Goal: Browse casually: Explore the website without a specific task or goal

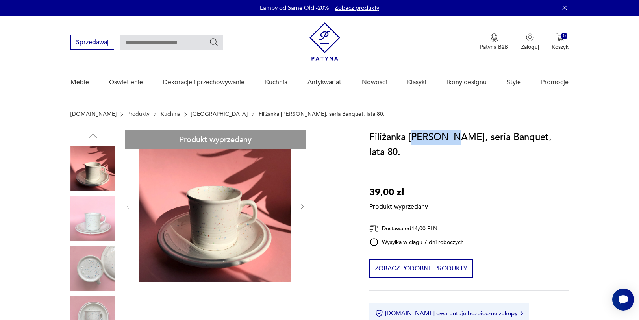
drag, startPoint x: 411, startPoint y: 137, endPoint x: 453, endPoint y: 139, distance: 41.4
click at [453, 139] on h1 "Filiżanka [PERSON_NAME], seria Banquet, lata 80." at bounding box center [469, 145] width 199 height 30
drag, startPoint x: 408, startPoint y: 135, endPoint x: 453, endPoint y: 137, distance: 44.9
click at [453, 137] on h1 "Filiżanka [PERSON_NAME], seria Banquet, lata 80." at bounding box center [469, 145] width 199 height 30
copy h1 "[PERSON_NAME]"
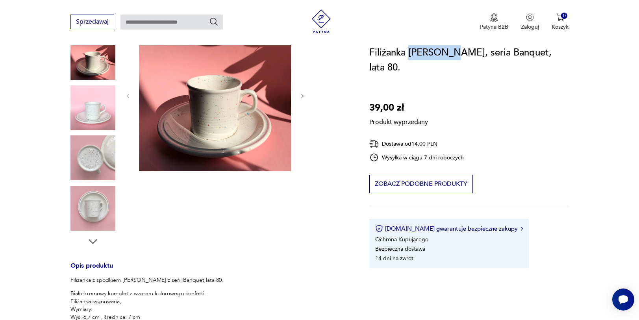
scroll to position [127, 0]
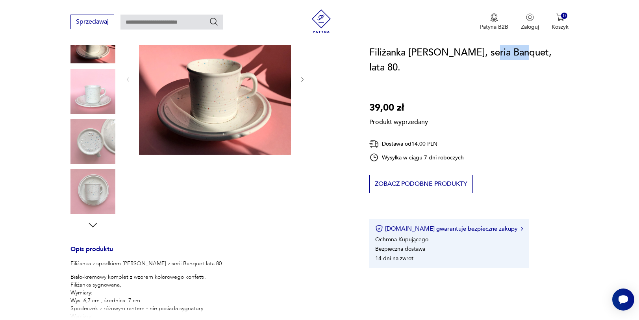
drag, startPoint x: 484, startPoint y: 51, endPoint x: 517, endPoint y: 51, distance: 33.1
click at [517, 51] on h1 "Filiżanka [PERSON_NAME], seria Banquet, lata 80." at bounding box center [469, 60] width 199 height 30
copy h1 "Banquet"
